Goal: Transaction & Acquisition: Download file/media

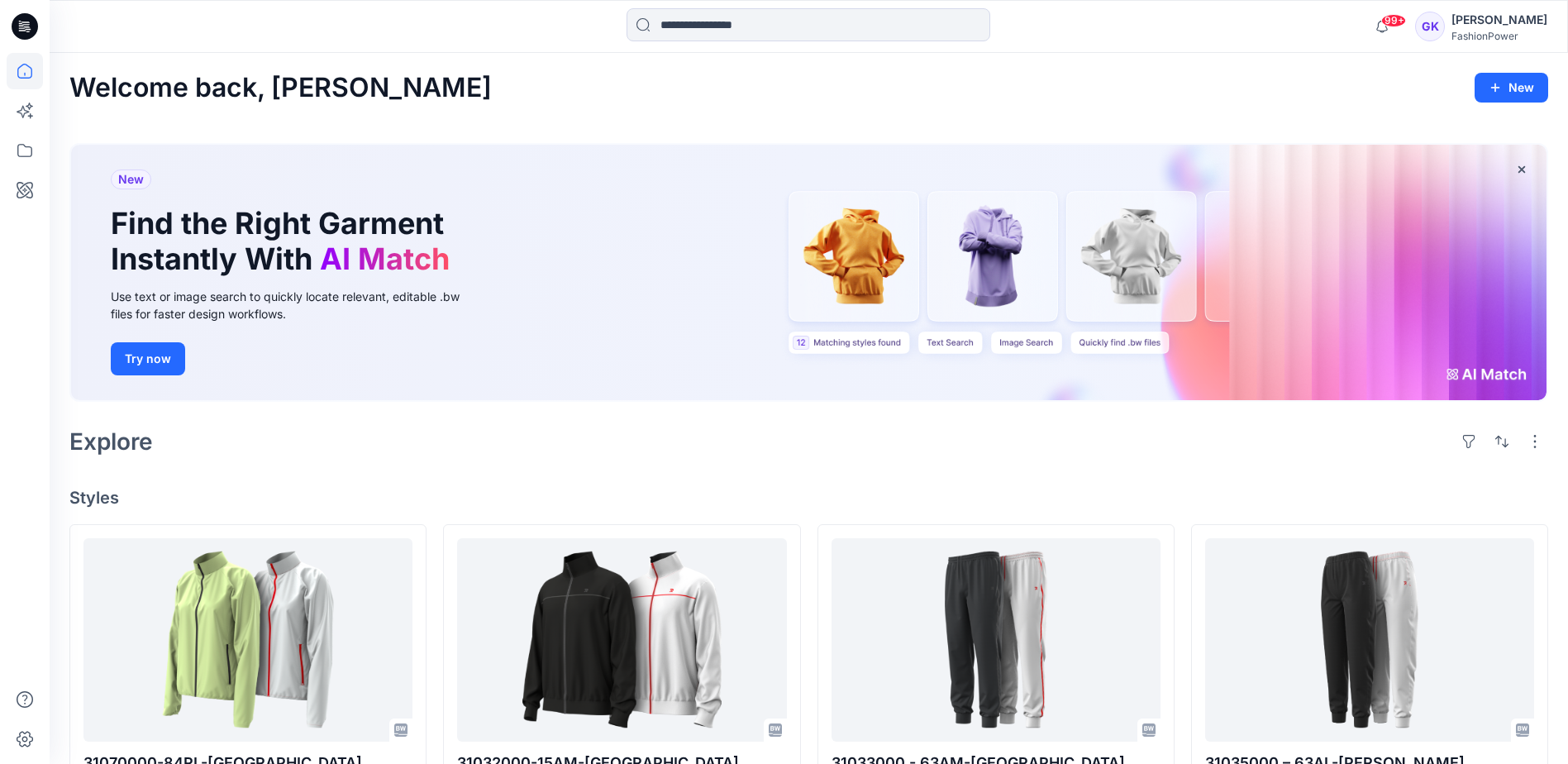
scroll to position [1272, 0]
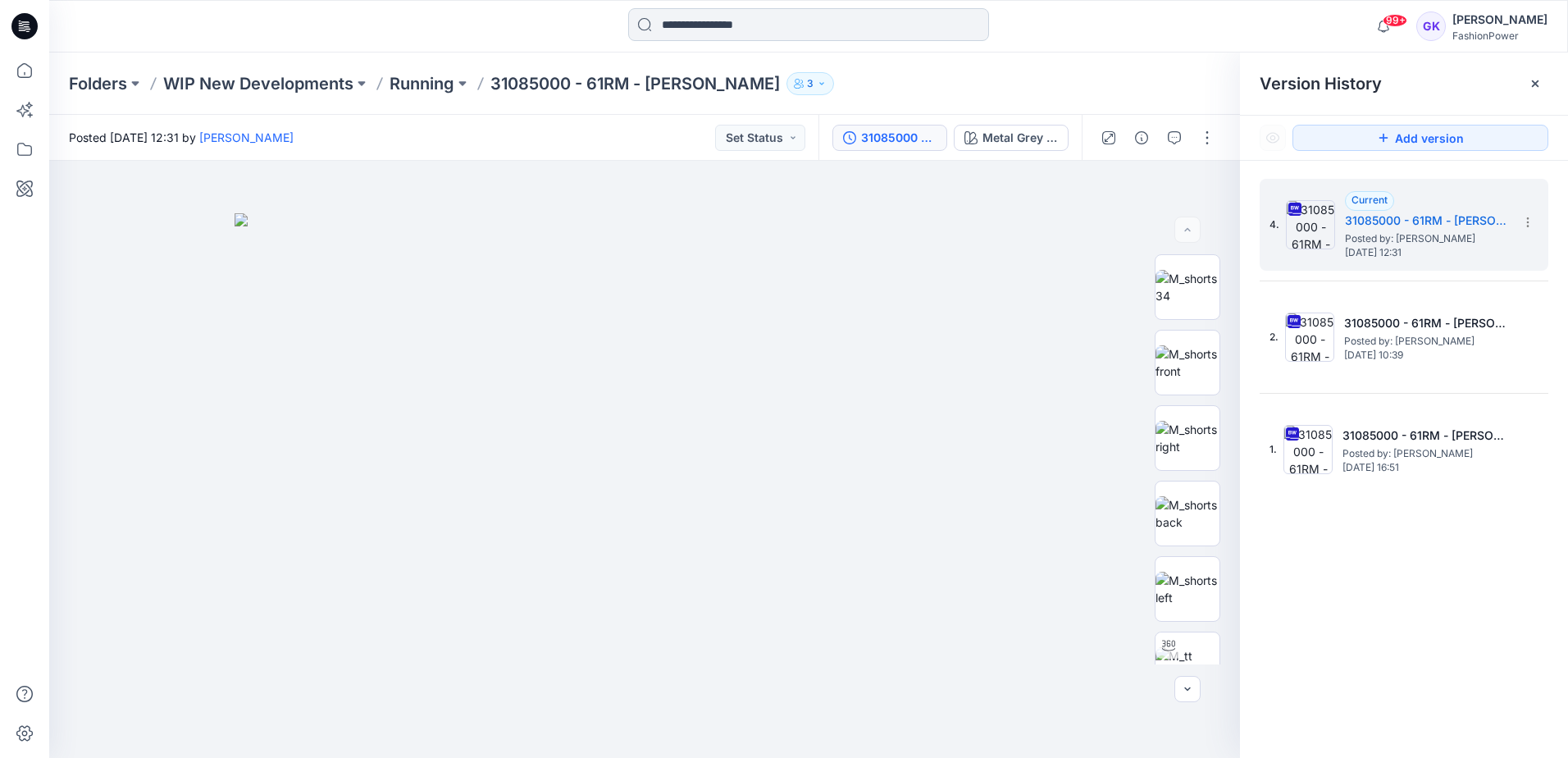
click at [708, 35] on input at bounding box center [809, 25] width 361 height 32
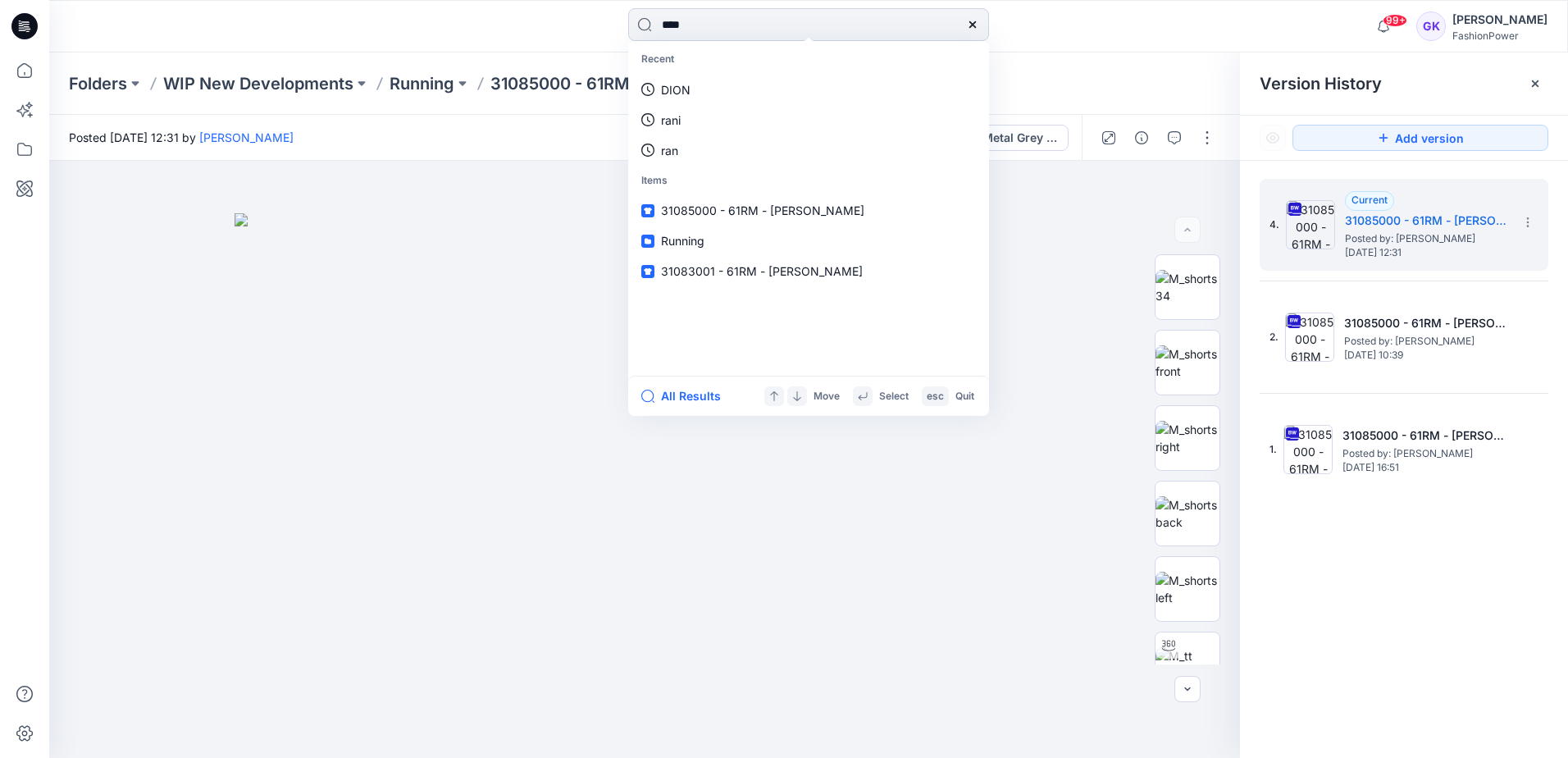
type input "*****"
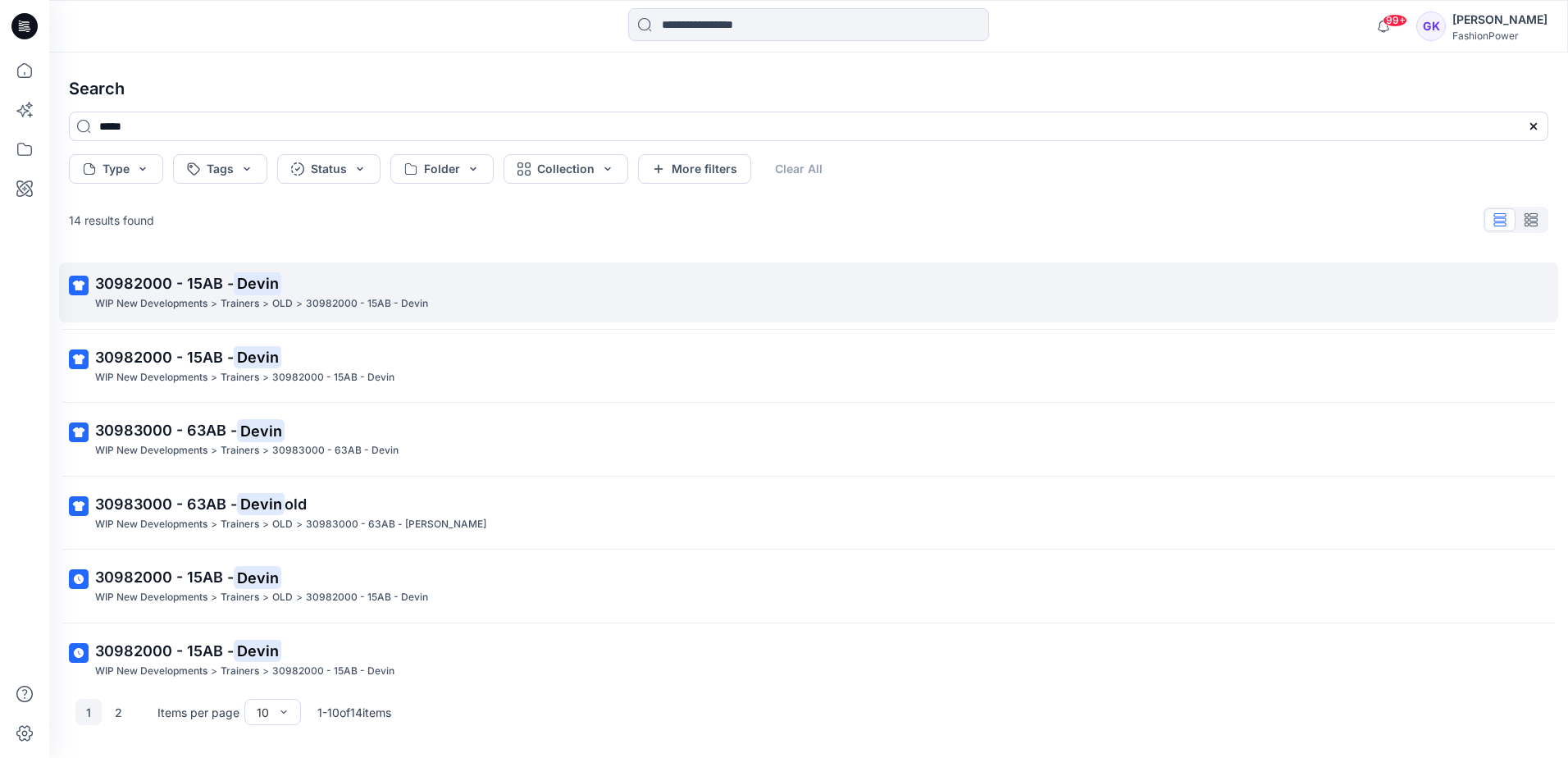
click at [137, 286] on span "30982000 - 15AB -" at bounding box center [164, 283] width 138 height 17
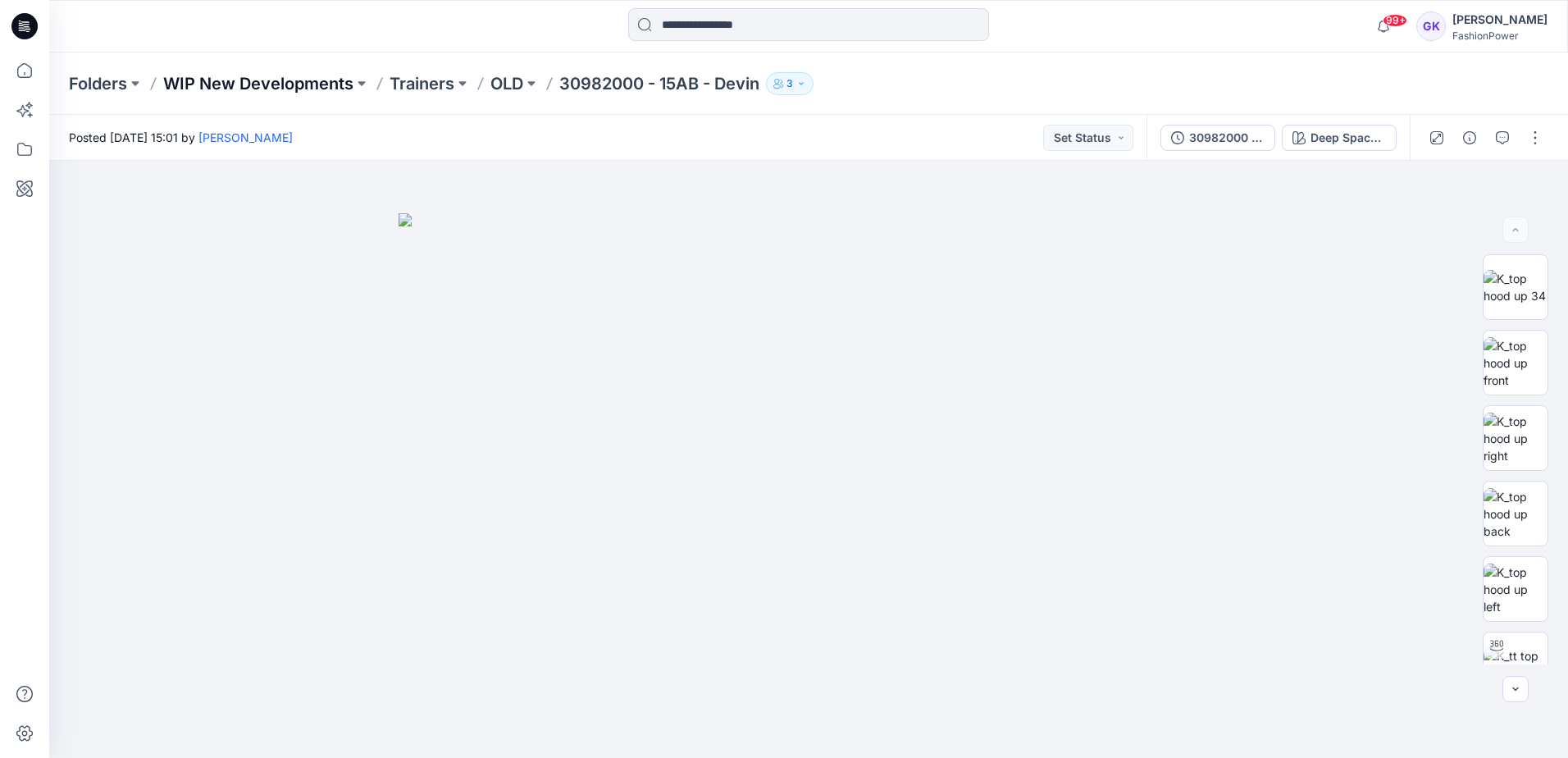
click at [269, 76] on p "WIP New Developments" at bounding box center [258, 84] width 191 height 23
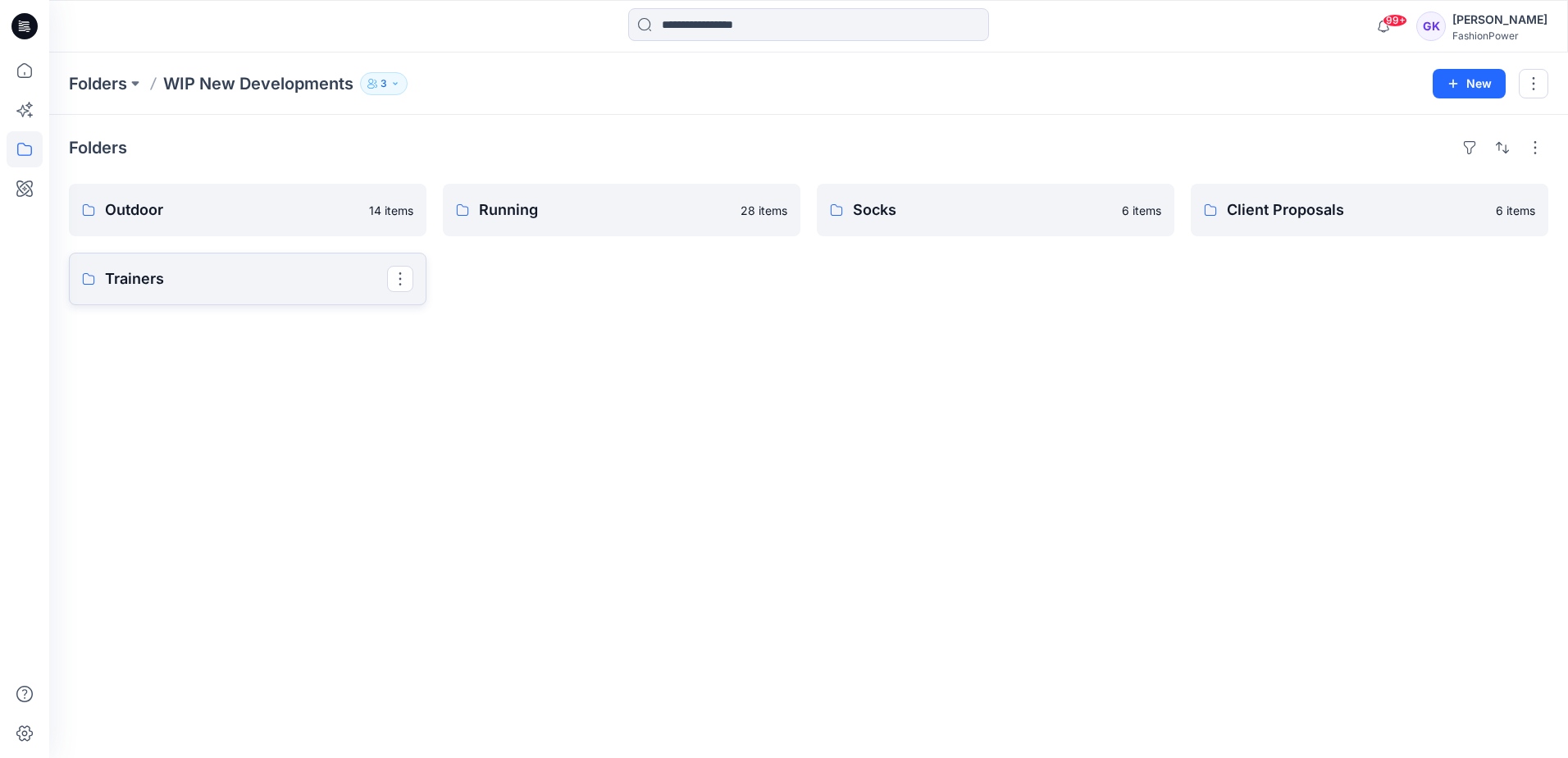
click at [219, 258] on link "Trainers" at bounding box center [247, 278] width 358 height 52
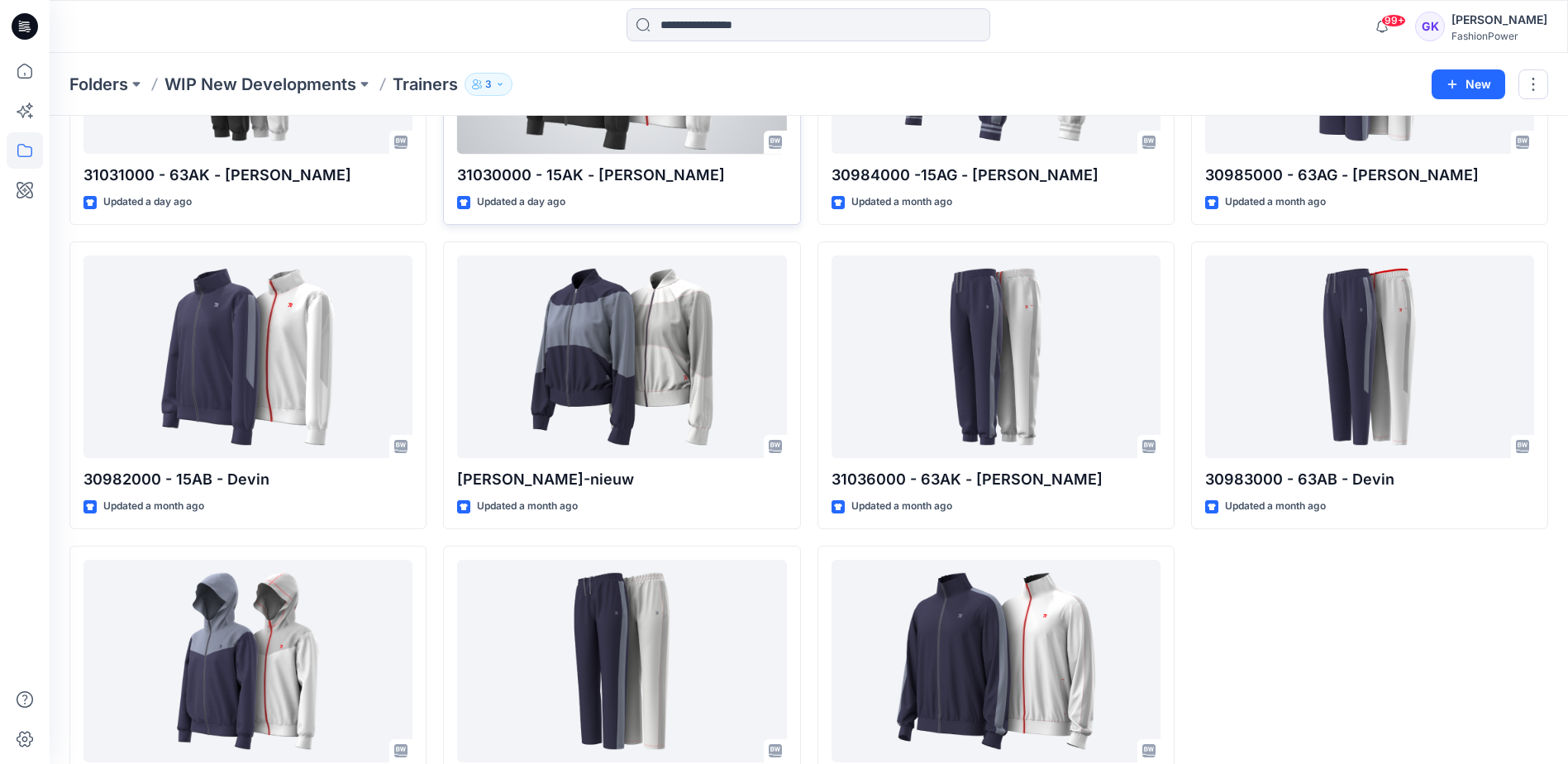
scroll to position [413, 0]
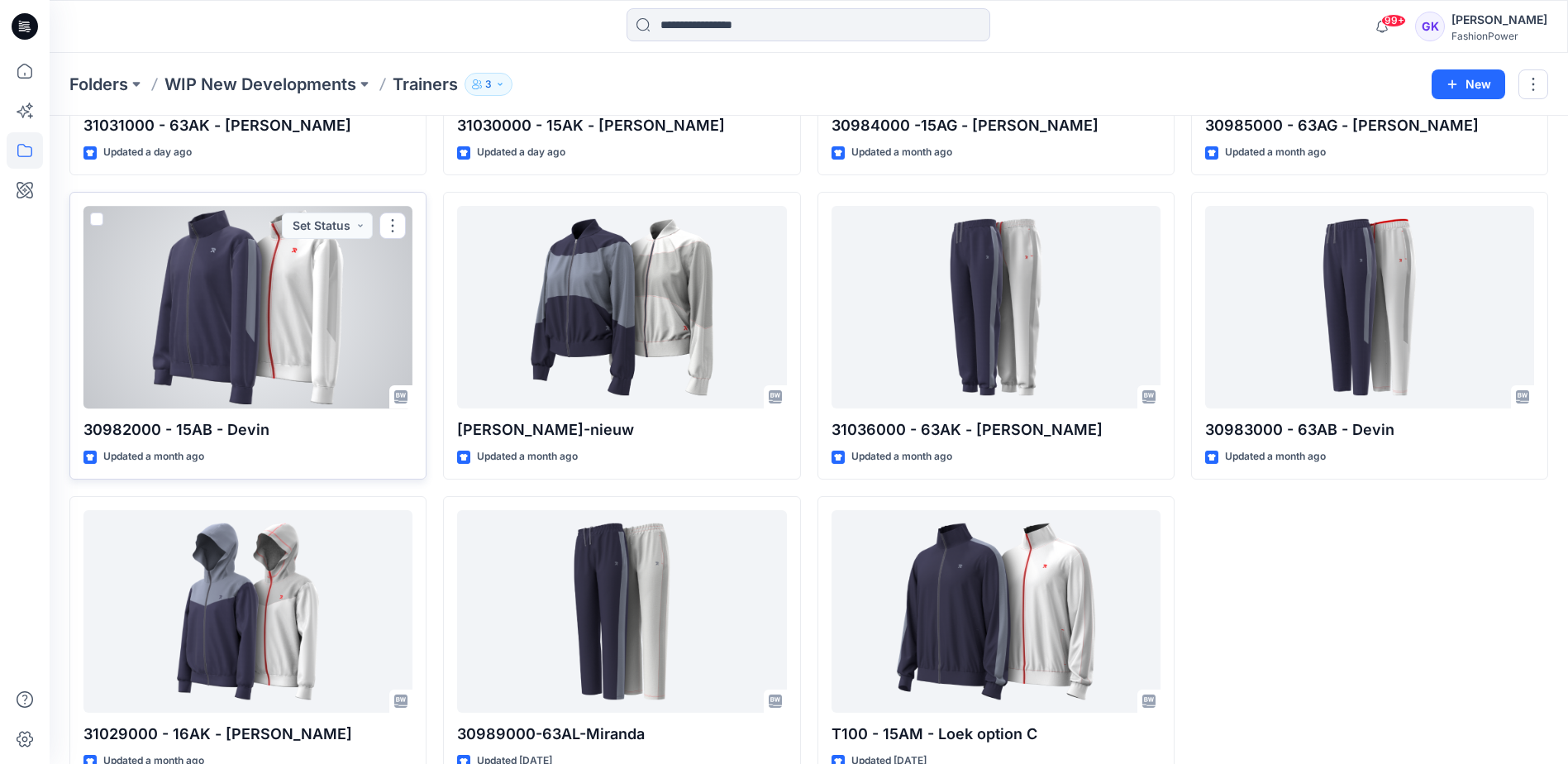
click at [211, 334] on div at bounding box center [248, 307] width 329 height 203
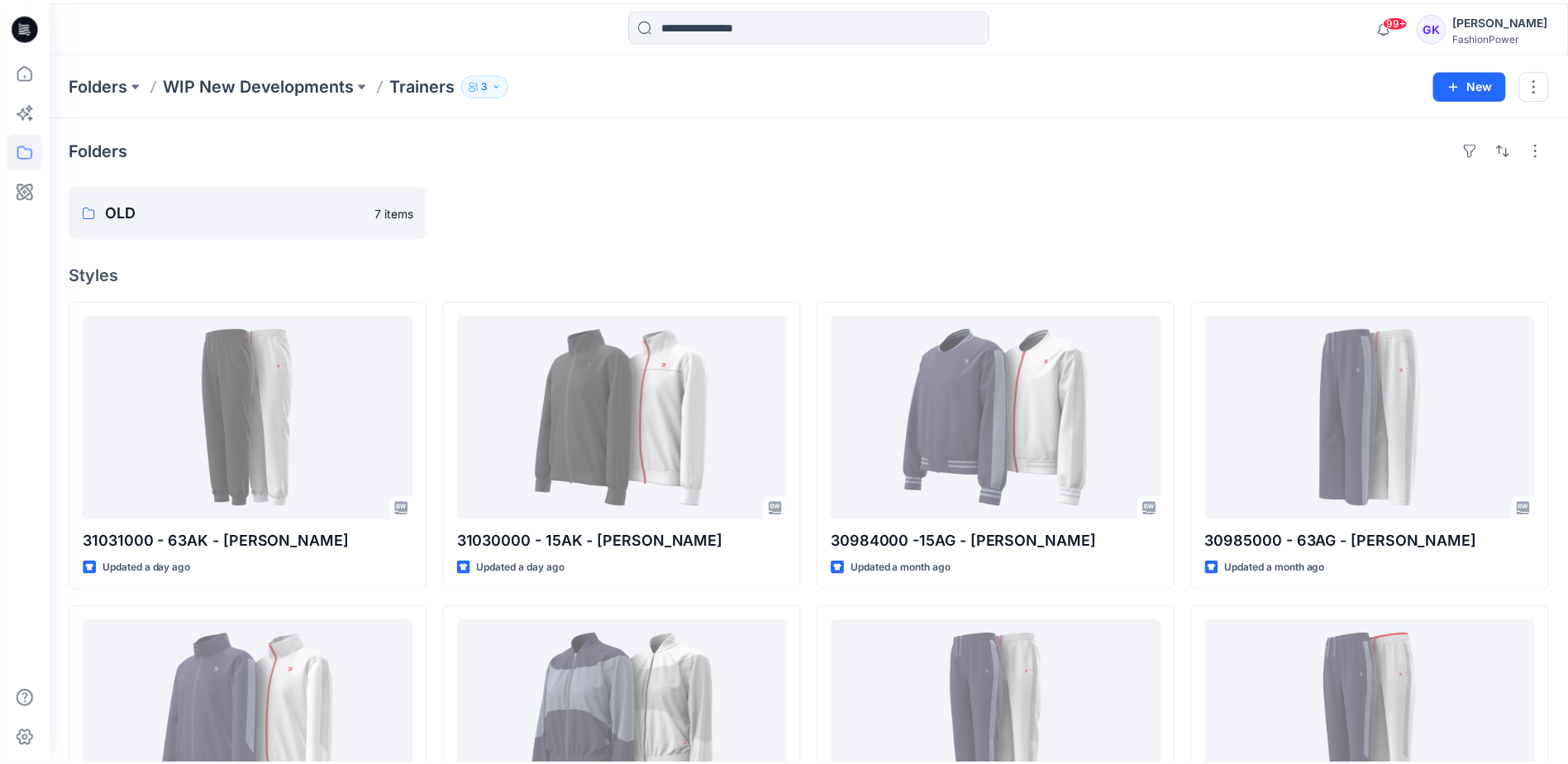
scroll to position [413, 0]
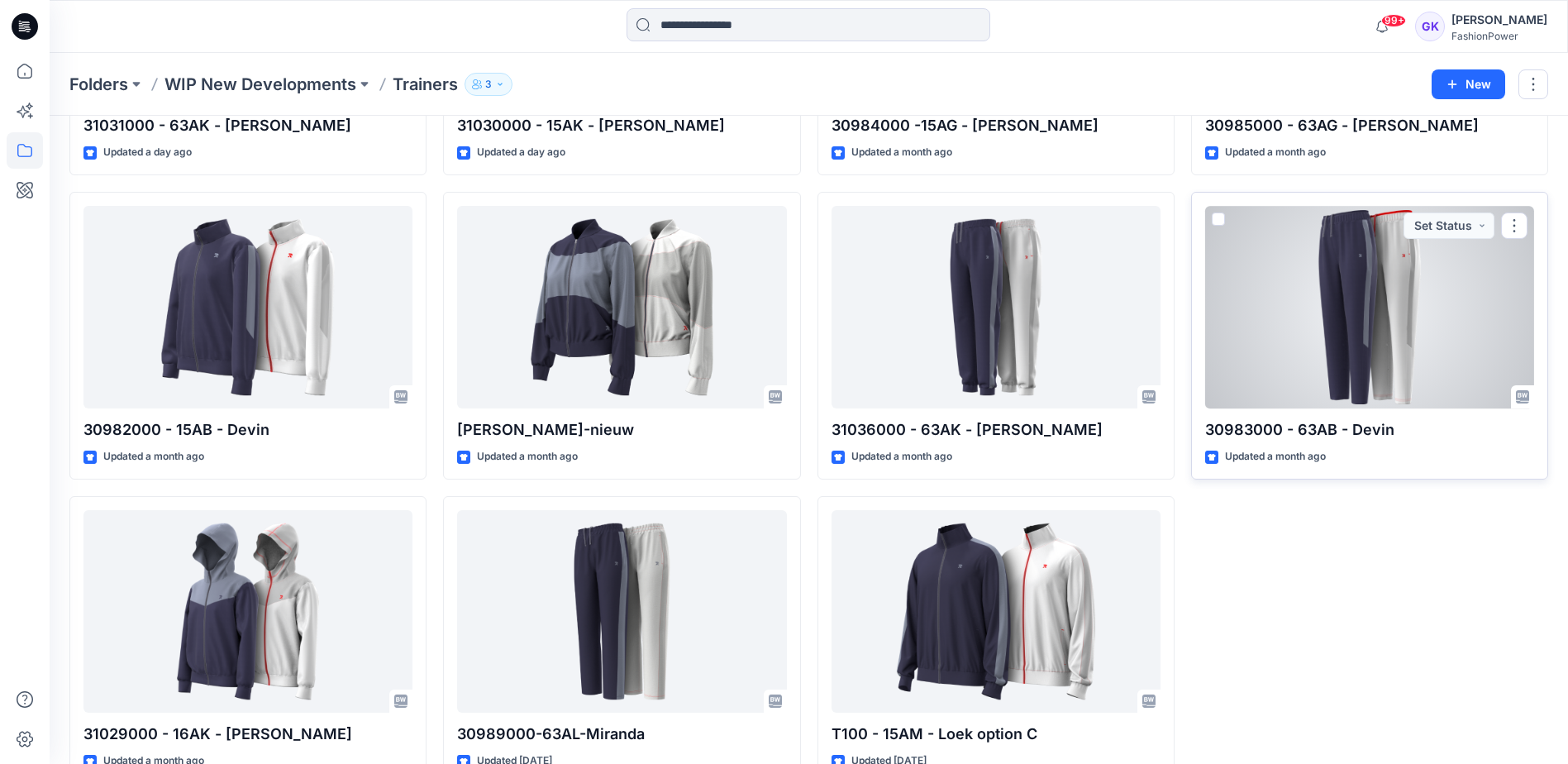
click at [1255, 339] on div at bounding box center [1369, 307] width 329 height 203
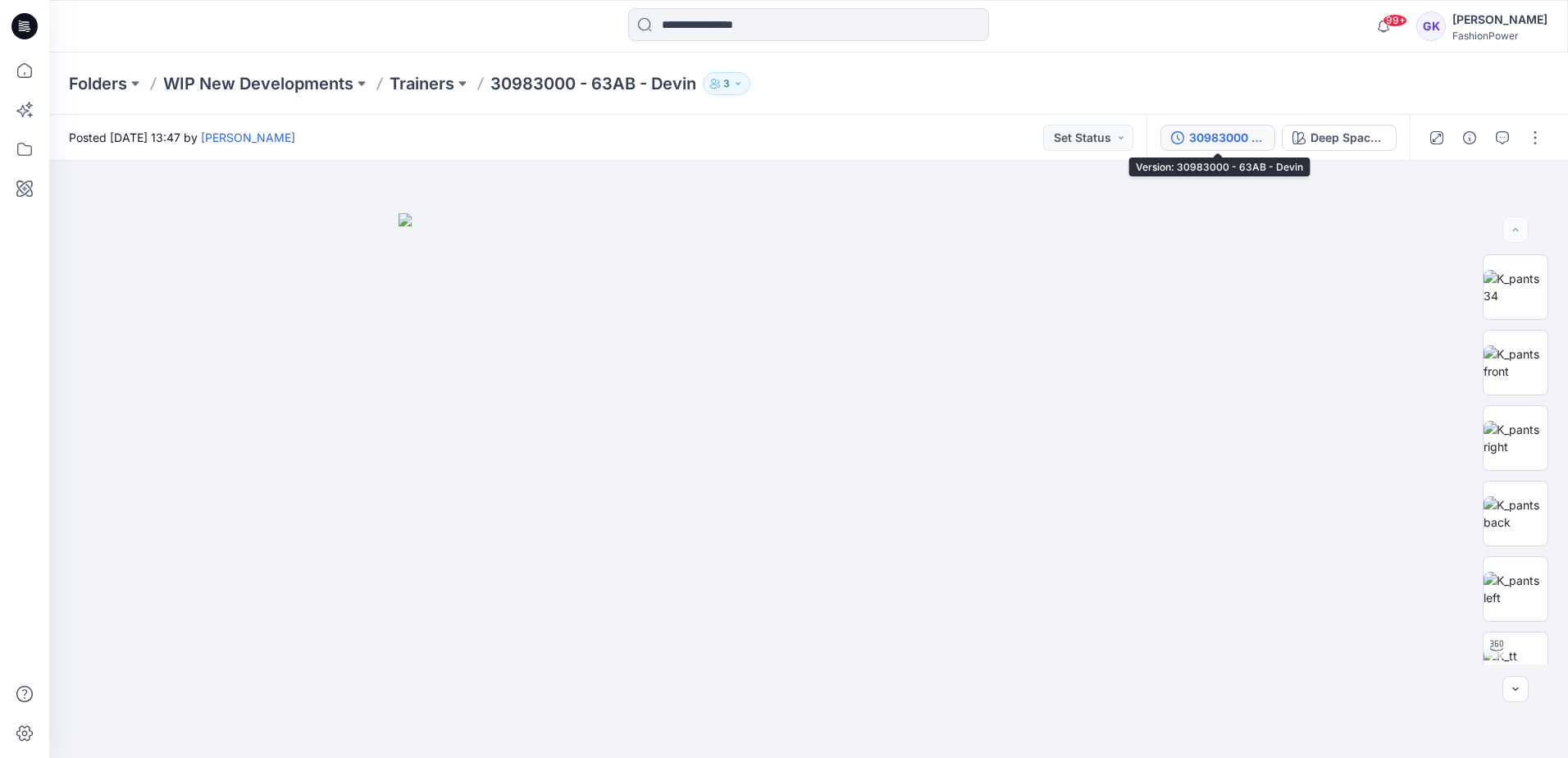
click at [1240, 148] on button "30983000 - 63AB - Devin" at bounding box center [1218, 138] width 114 height 27
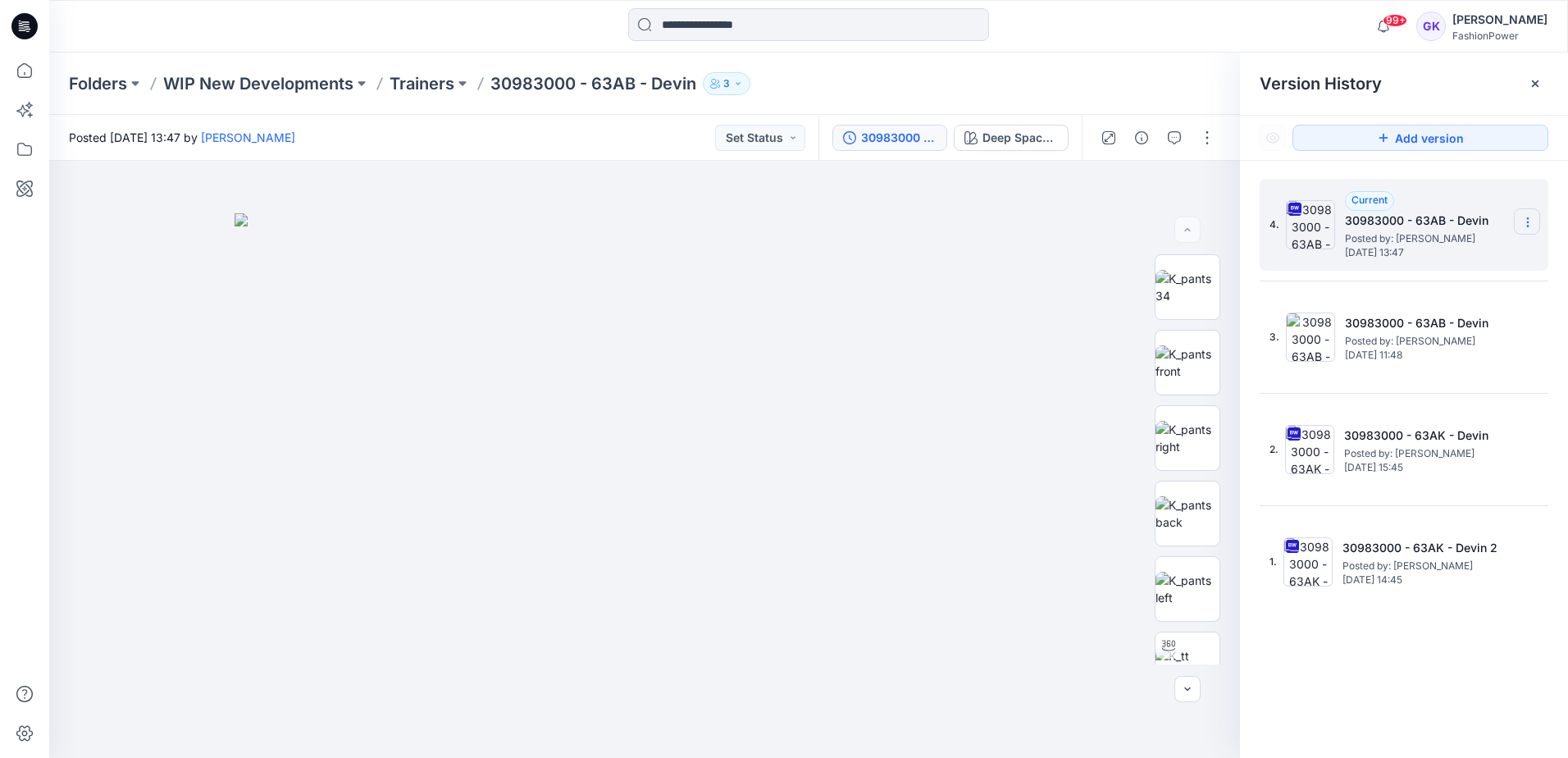
click at [1532, 217] on icon at bounding box center [1528, 222] width 13 height 13
click at [1452, 253] on span "Download Source BW File" at bounding box center [1445, 254] width 137 height 20
